Goal: Information Seeking & Learning: Check status

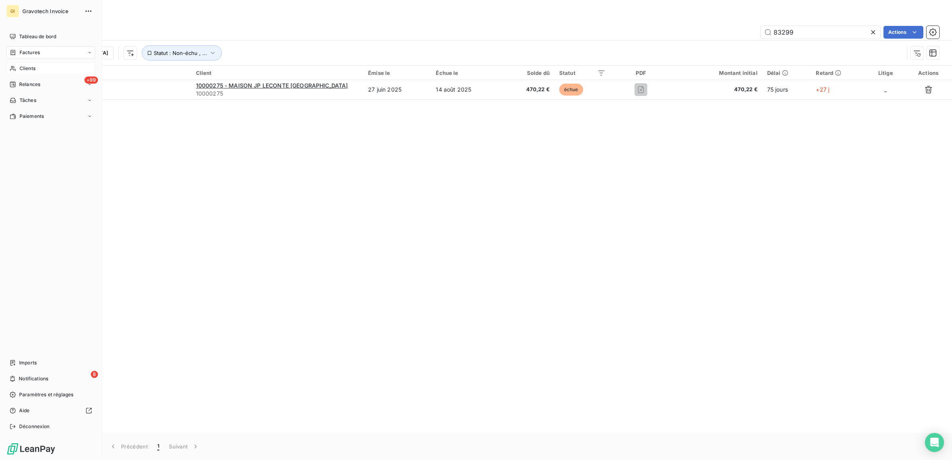
click at [28, 66] on span "Clients" at bounding box center [28, 68] width 16 height 7
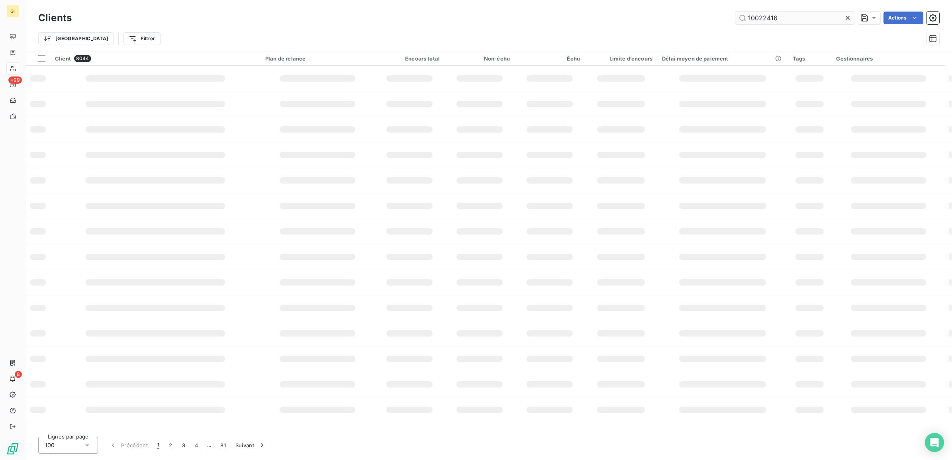
type input "10022416"
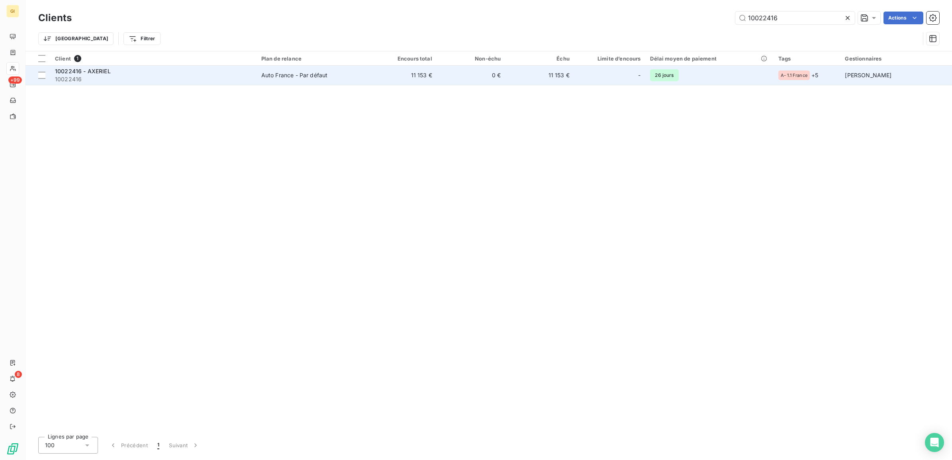
click at [178, 74] on div "10022416 - AXERIEL" at bounding box center [153, 71] width 197 height 8
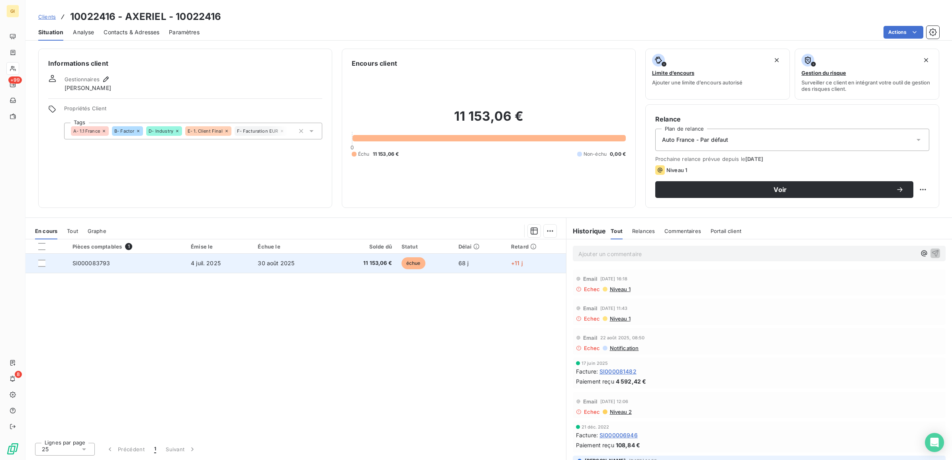
click at [174, 260] on td "SI000083793" at bounding box center [127, 263] width 118 height 19
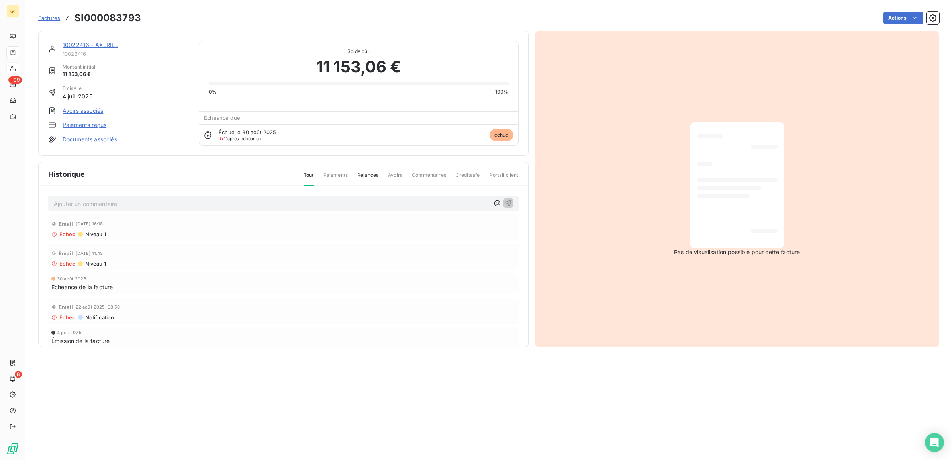
click at [135, 205] on p "Ajouter un commentaire ﻿" at bounding box center [271, 204] width 435 height 10
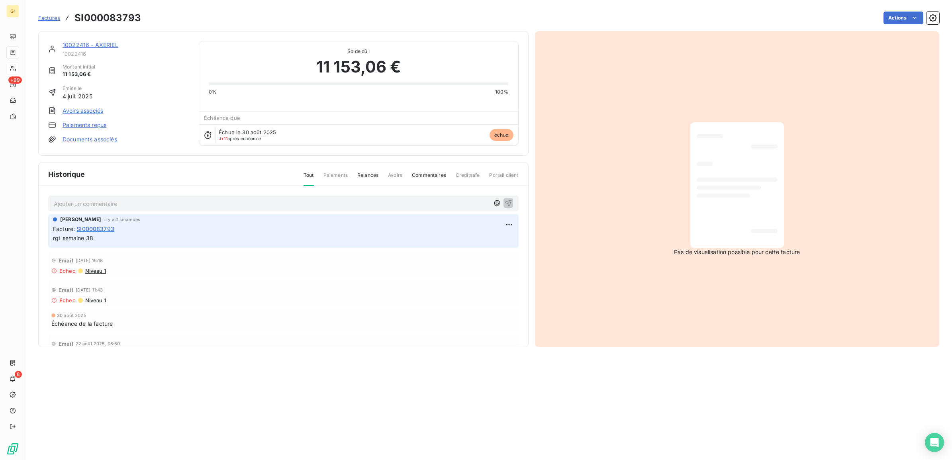
click at [111, 45] on link "10022416 - AXERIEL" at bounding box center [91, 44] width 56 height 7
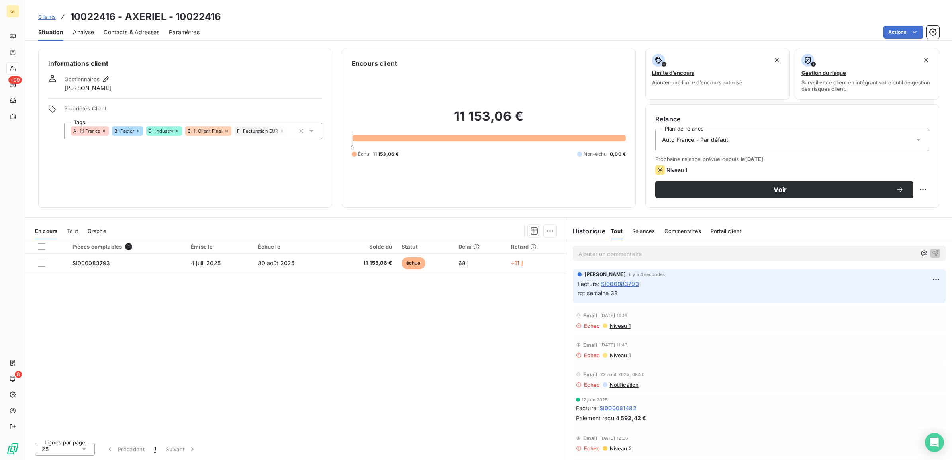
click at [126, 31] on span "Contacts & Adresses" at bounding box center [132, 32] width 56 height 8
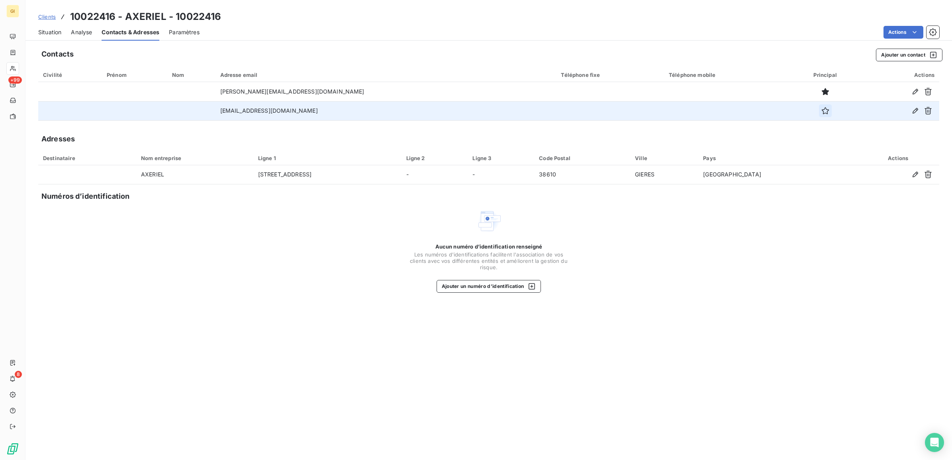
click at [821, 110] on icon "button" at bounding box center [825, 111] width 8 height 8
click at [48, 16] on span "Clients" at bounding box center [47, 17] width 18 height 6
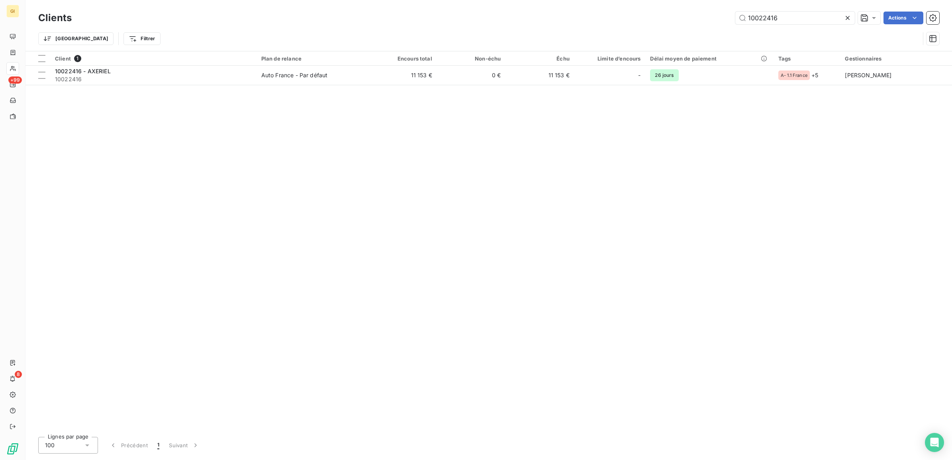
drag, startPoint x: 745, startPoint y: 16, endPoint x: 610, endPoint y: 26, distance: 135.3
click at [610, 26] on div "Clients 10022416 Actions Trier Filtrer" at bounding box center [488, 30] width 901 height 41
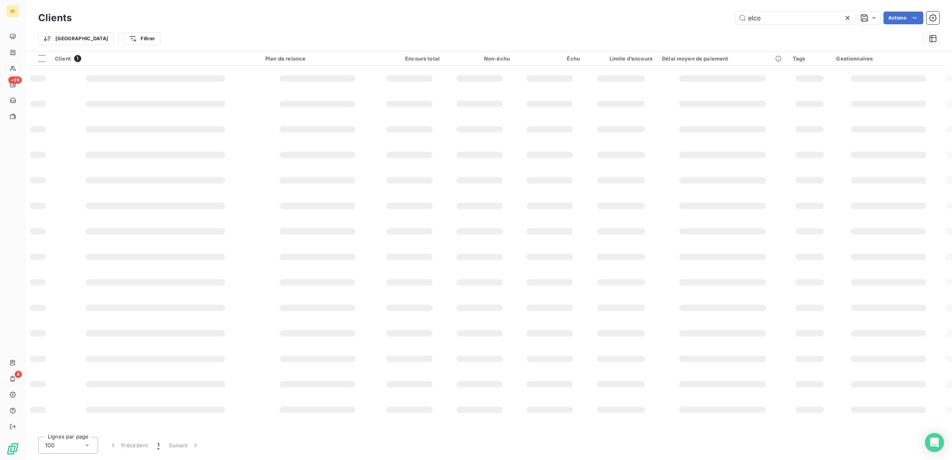
type input "elco"
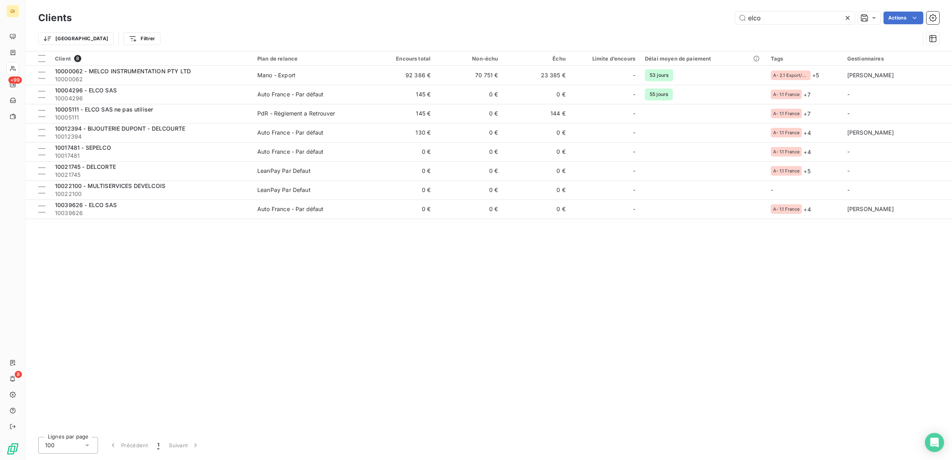
click at [287, 330] on div "Client 8 Plan de relance Encours total Non-échu Échu Limite d’encours Délai moy…" at bounding box center [488, 240] width 926 height 379
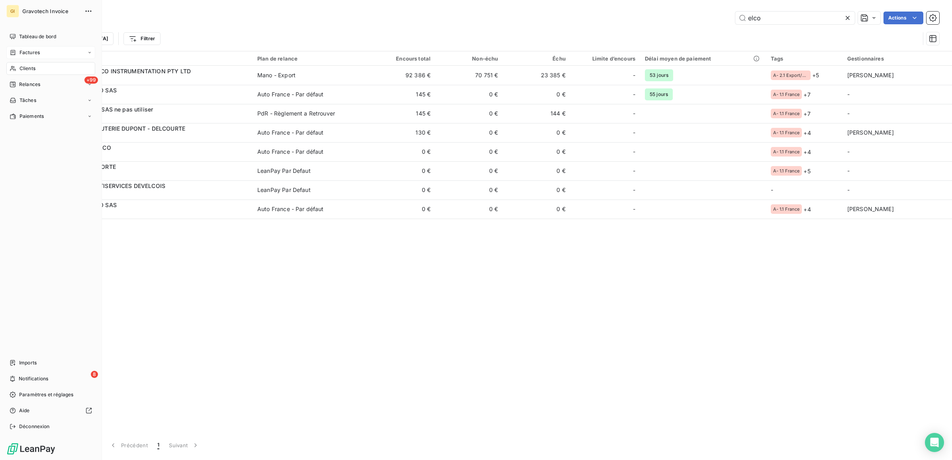
click at [26, 53] on span "Factures" at bounding box center [30, 52] width 20 height 7
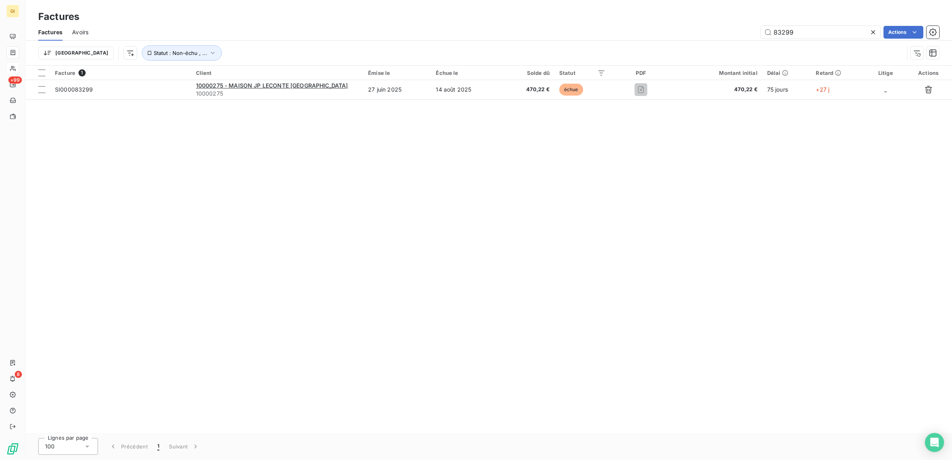
drag, startPoint x: 810, startPoint y: 31, endPoint x: 678, endPoint y: 37, distance: 132.3
click at [682, 38] on div "83299 Actions" at bounding box center [518, 32] width 841 height 13
type input "73101"
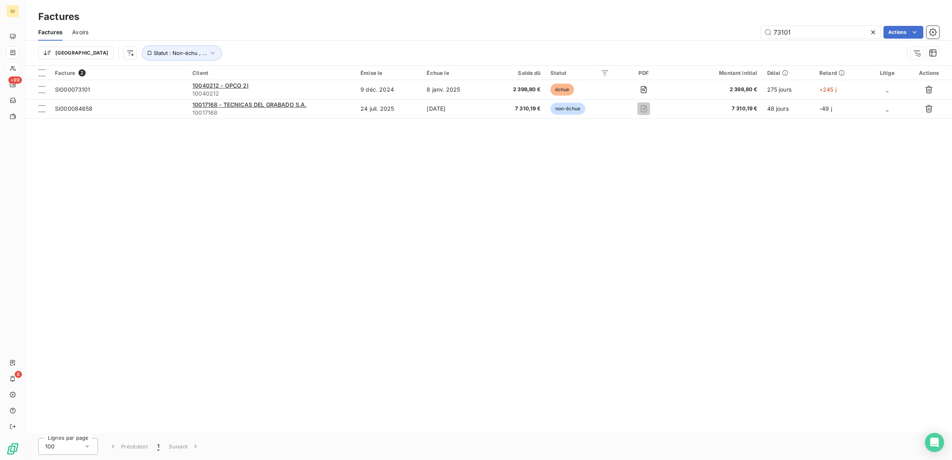
click at [415, 340] on div "Facture 2 Client Émise le Échue le Solde dû Statut PDF Montant initial Délai Re…" at bounding box center [488, 249] width 926 height 367
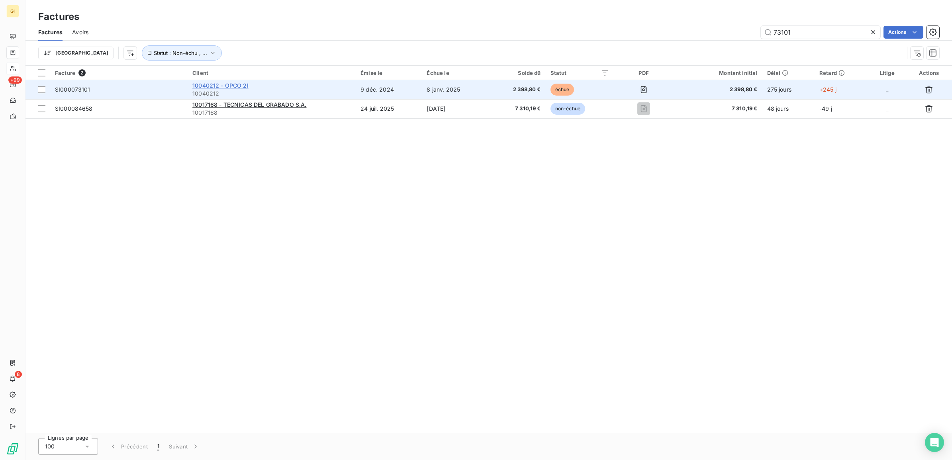
click at [239, 86] on span "10040212 - OPCO 2I" at bounding box center [220, 85] width 56 height 7
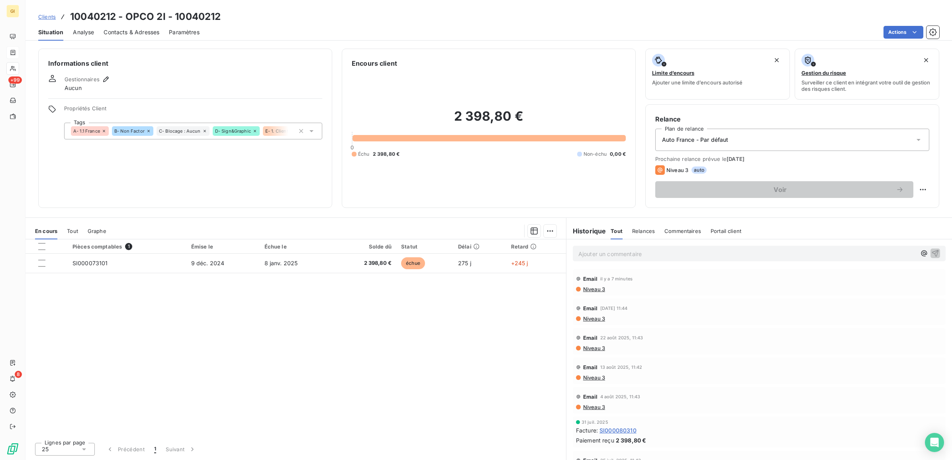
click at [126, 32] on span "Contacts & Adresses" at bounding box center [132, 32] width 56 height 8
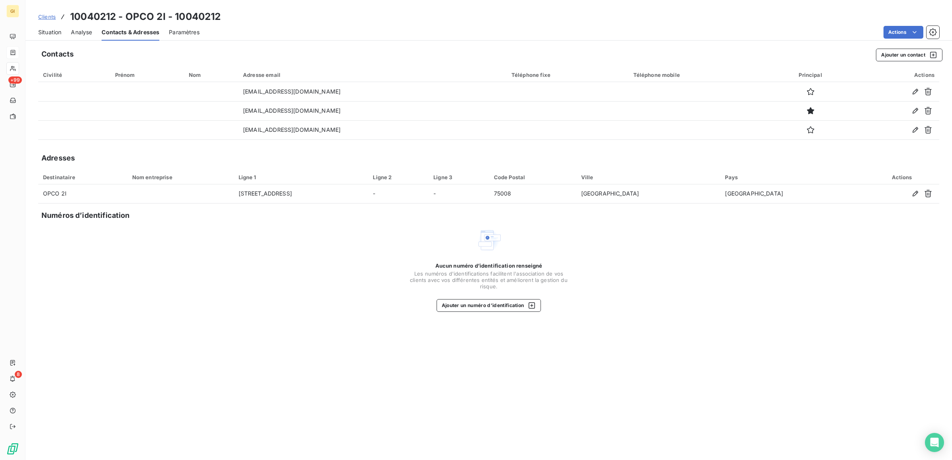
click at [266, 277] on div "Aucun numéro d’identification renseigné Les numéros d'identifications faciliten…" at bounding box center [488, 269] width 901 height 84
click at [51, 34] on span "Situation" at bounding box center [49, 32] width 23 height 8
